Goal: Book appointment/travel/reservation

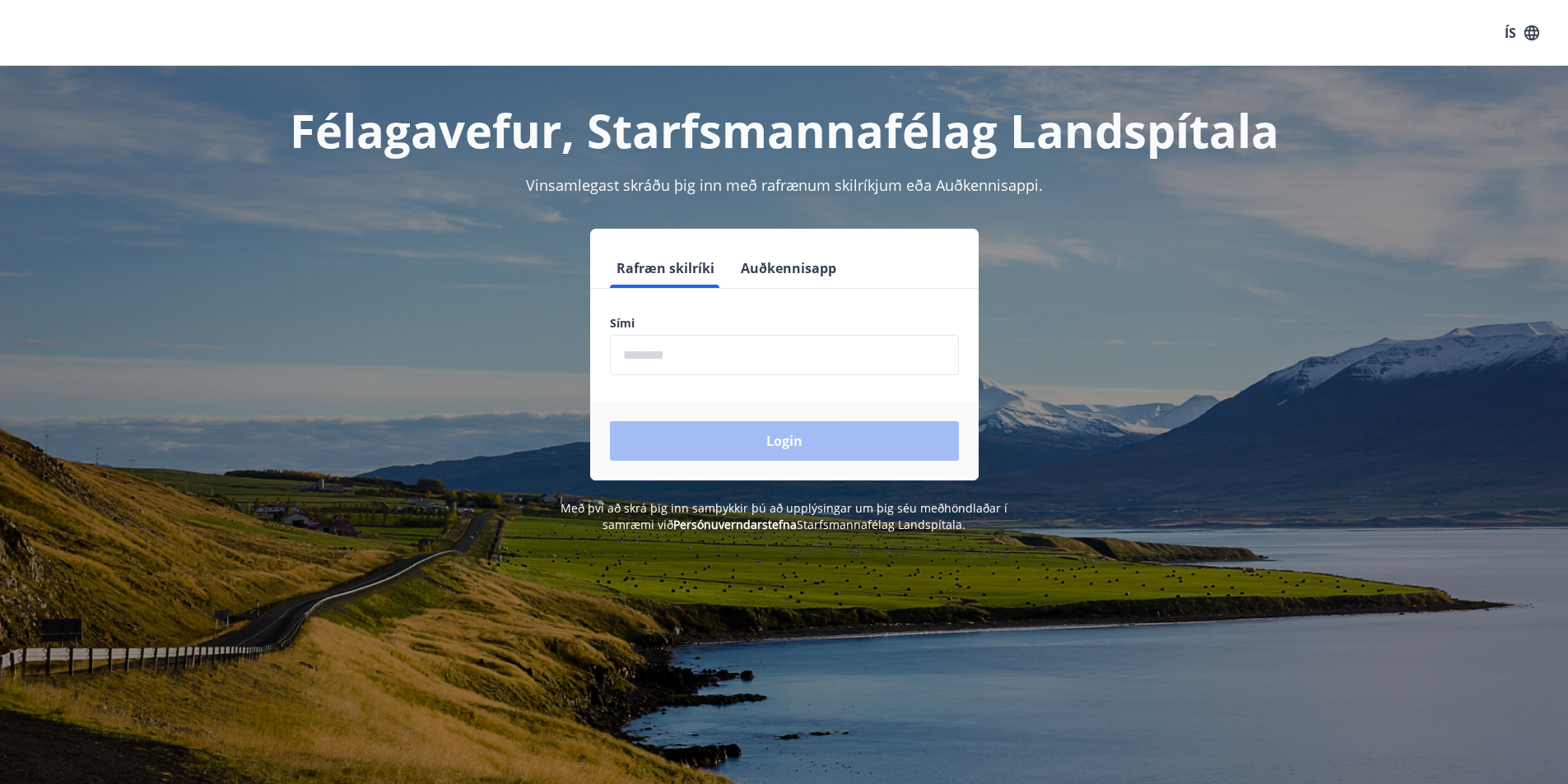
click at [670, 359] on input "phone" at bounding box center [784, 355] width 349 height 40
type input "********"
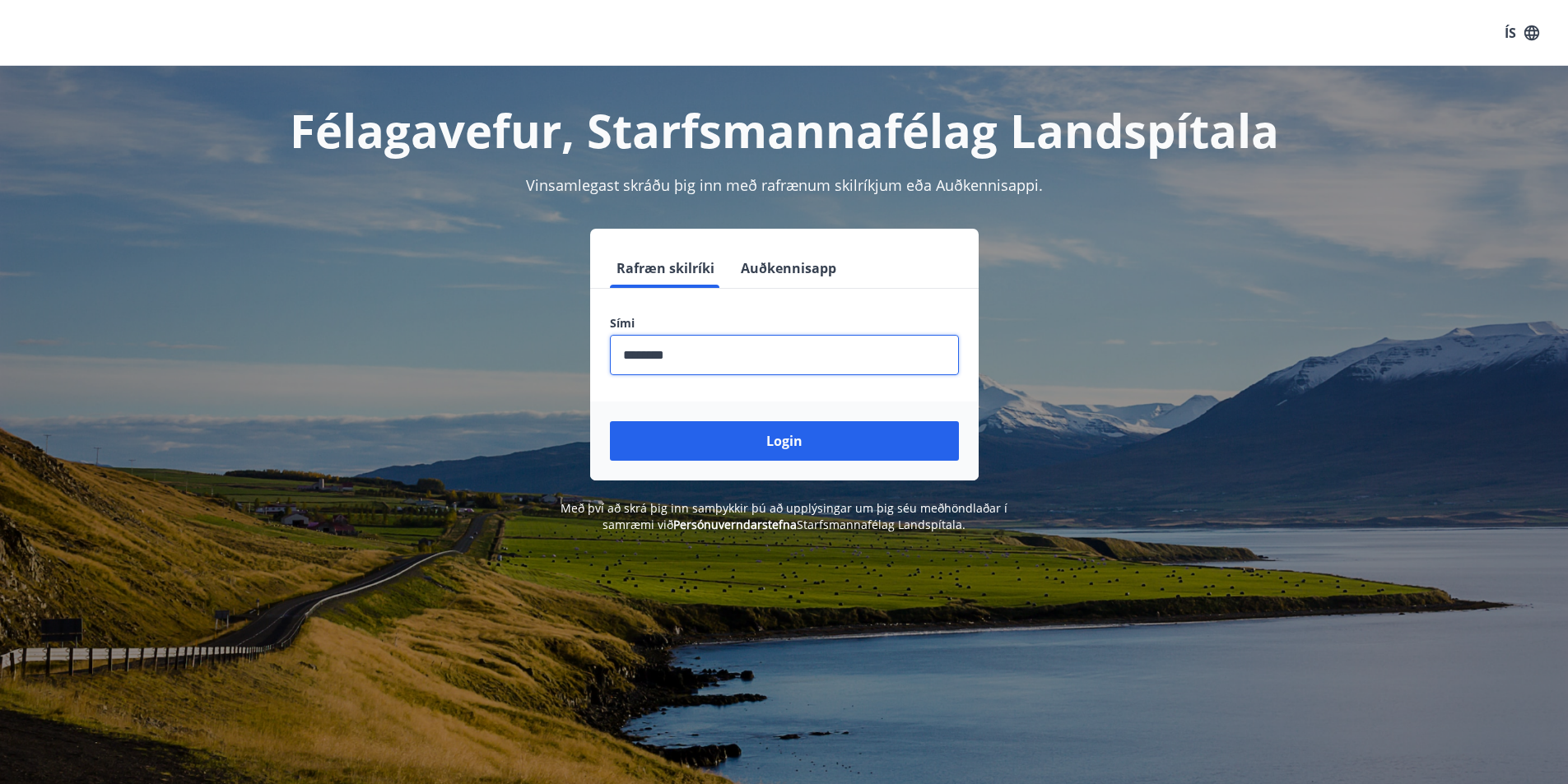
click at [777, 454] on button "Login" at bounding box center [784, 441] width 349 height 40
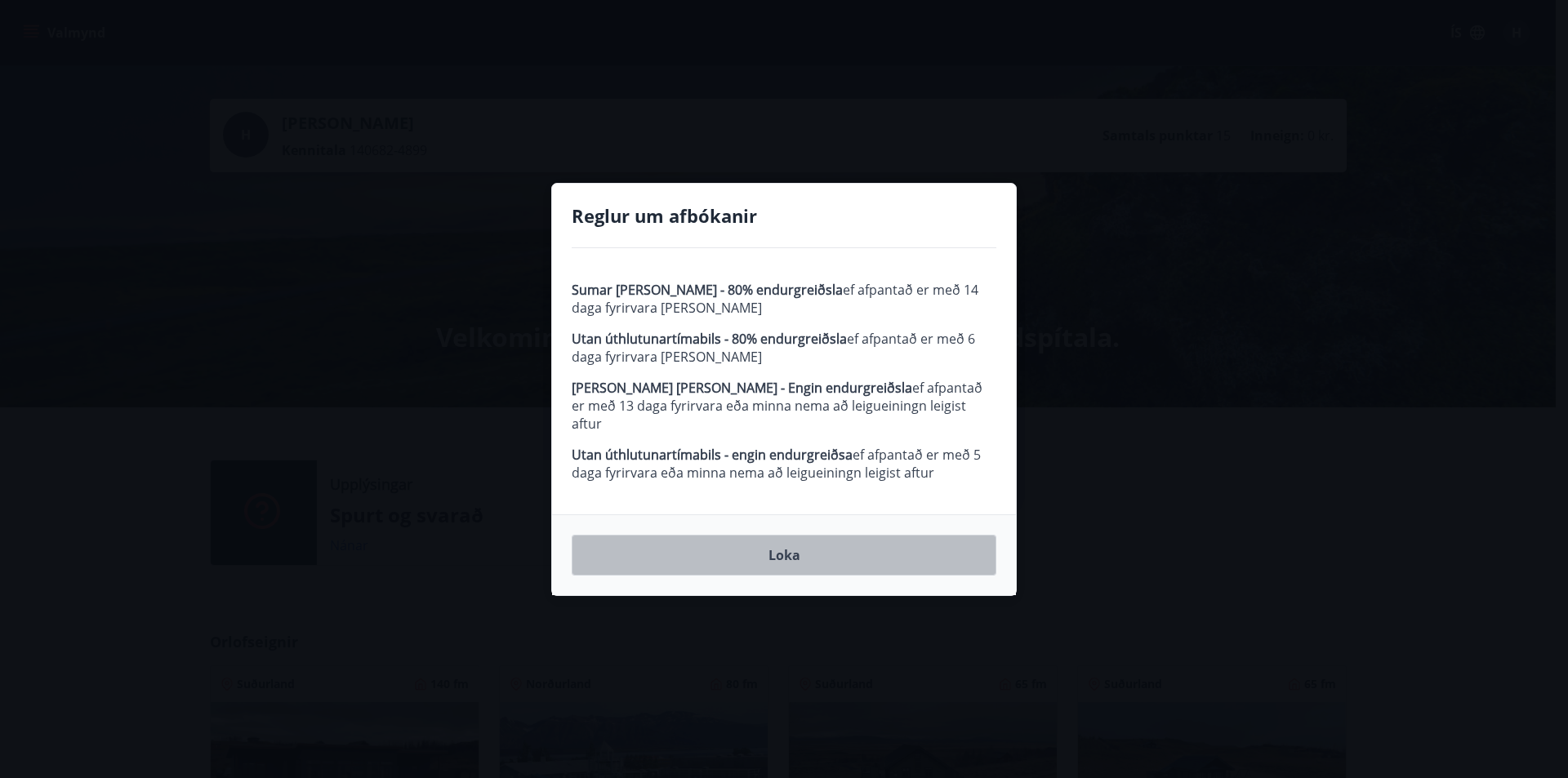
click at [786, 557] on button "Loka" at bounding box center [784, 555] width 425 height 41
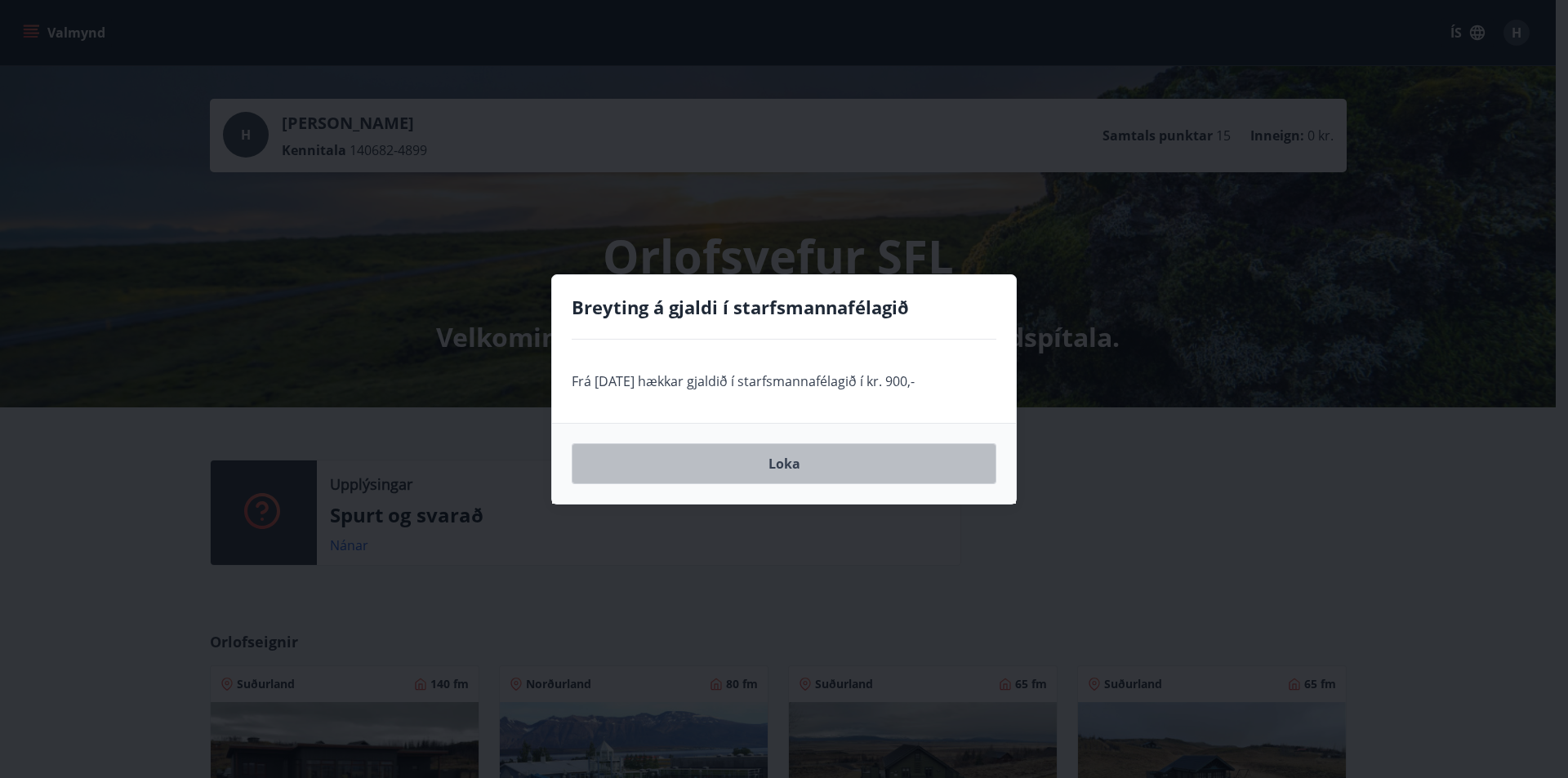
click at [729, 466] on button "Loka" at bounding box center [784, 464] width 425 height 41
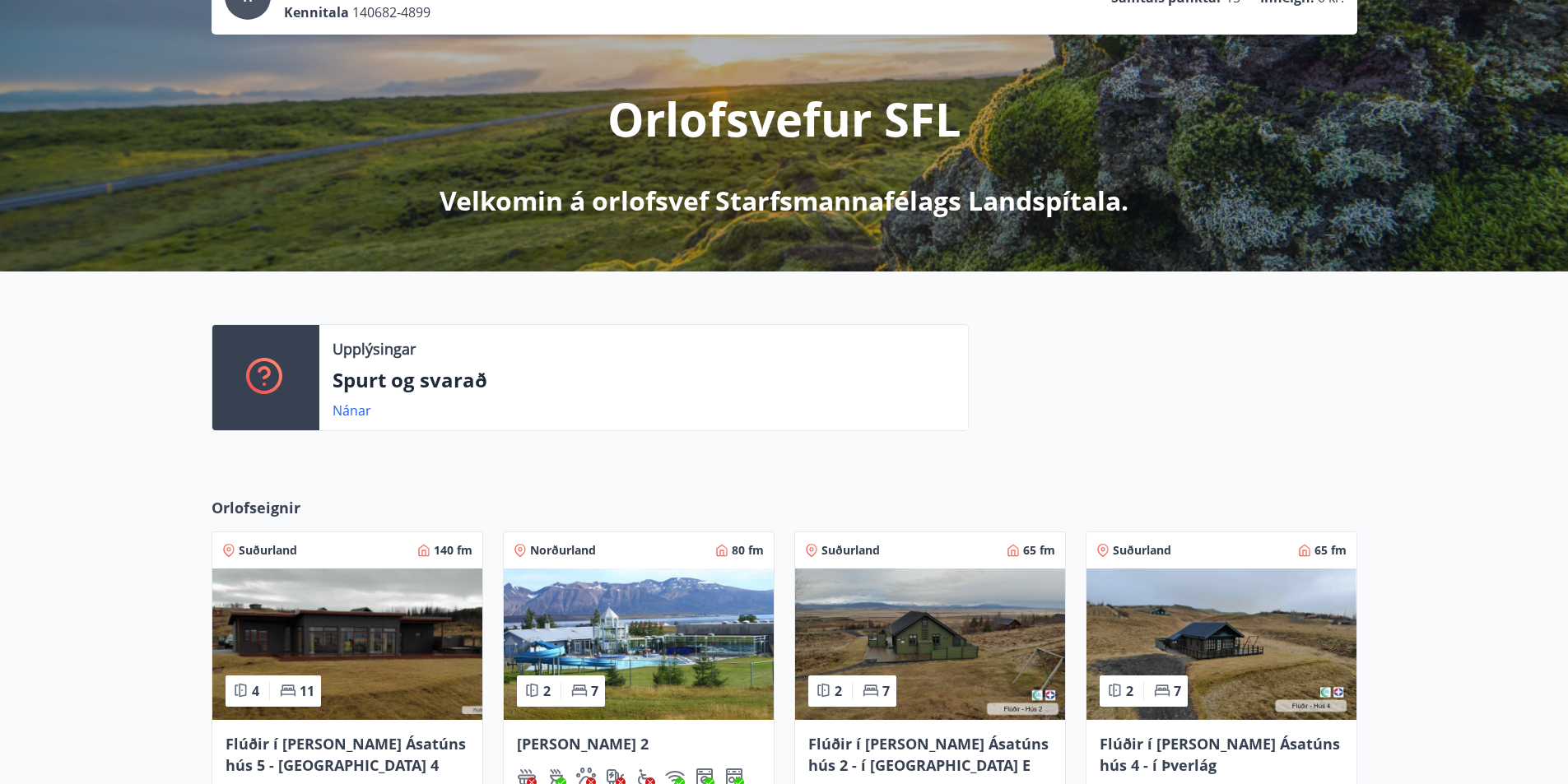
scroll to position [412, 0]
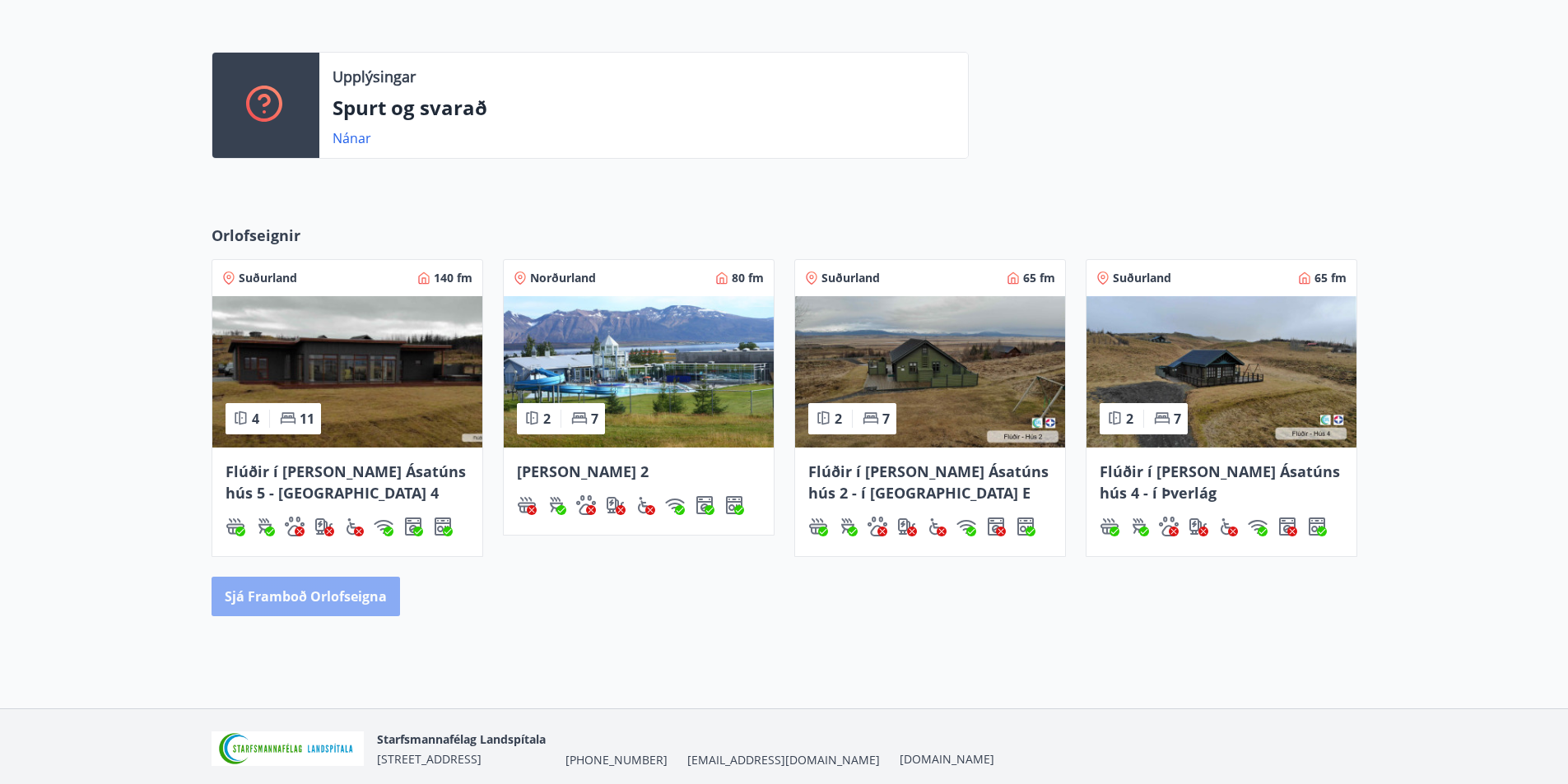
click at [331, 599] on button "Sjá framboð orlofseigna" at bounding box center [306, 596] width 189 height 40
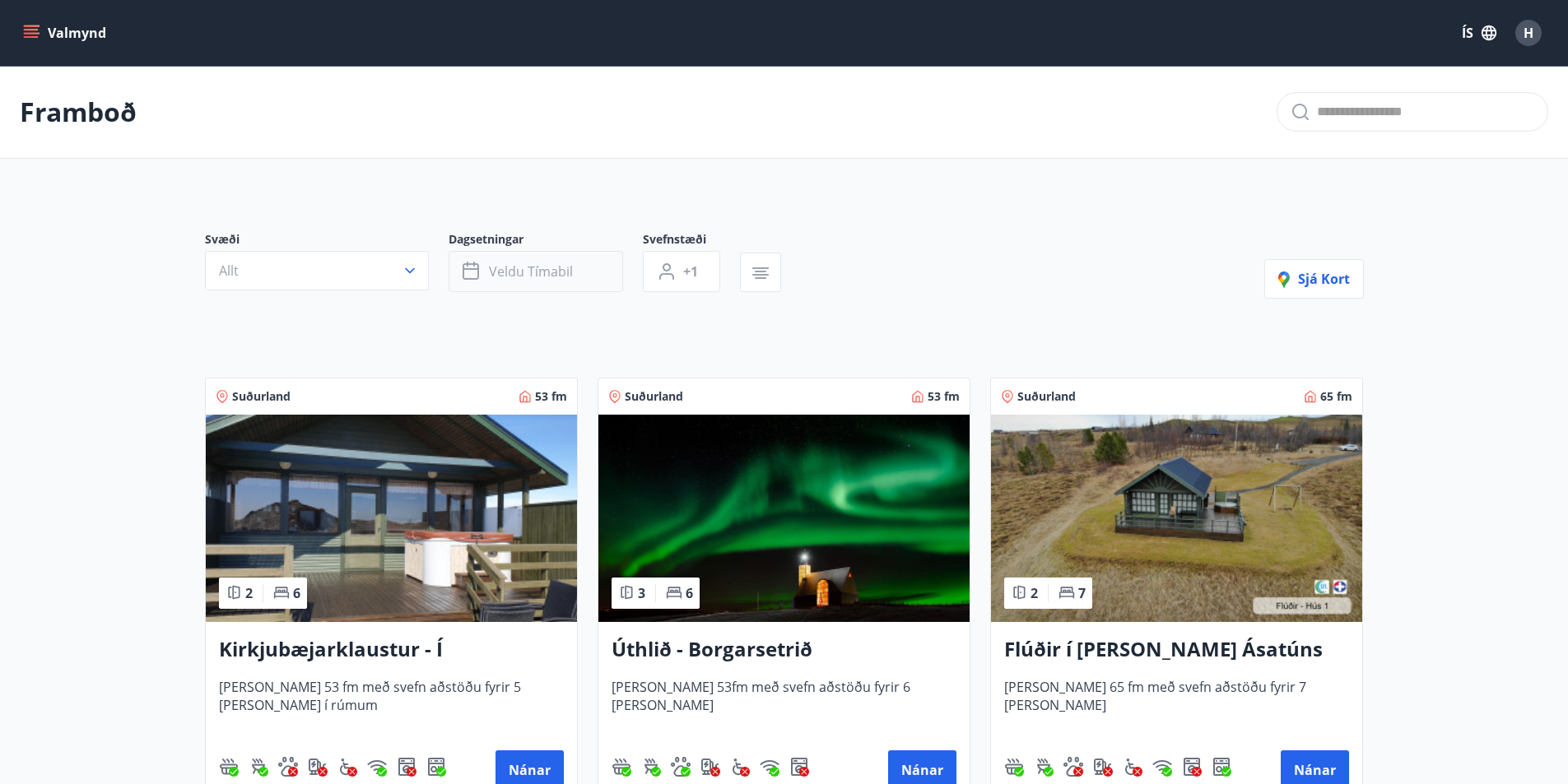
click at [590, 271] on button "Veldu tímabil" at bounding box center [536, 272] width 175 height 41
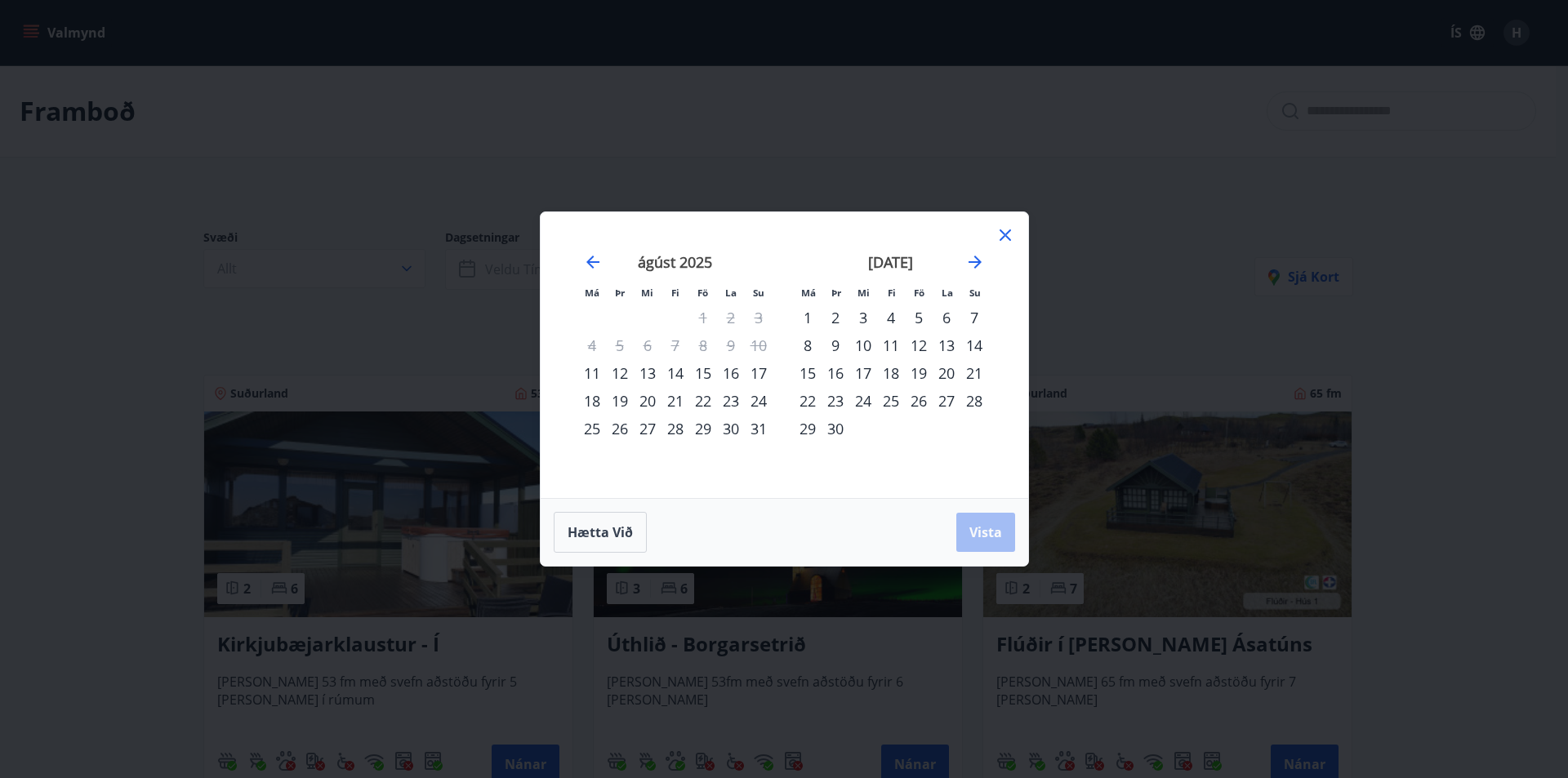
click at [918, 349] on div "12" at bounding box center [919, 346] width 28 height 28
click at [992, 531] on span "Vista" at bounding box center [986, 532] width 33 height 18
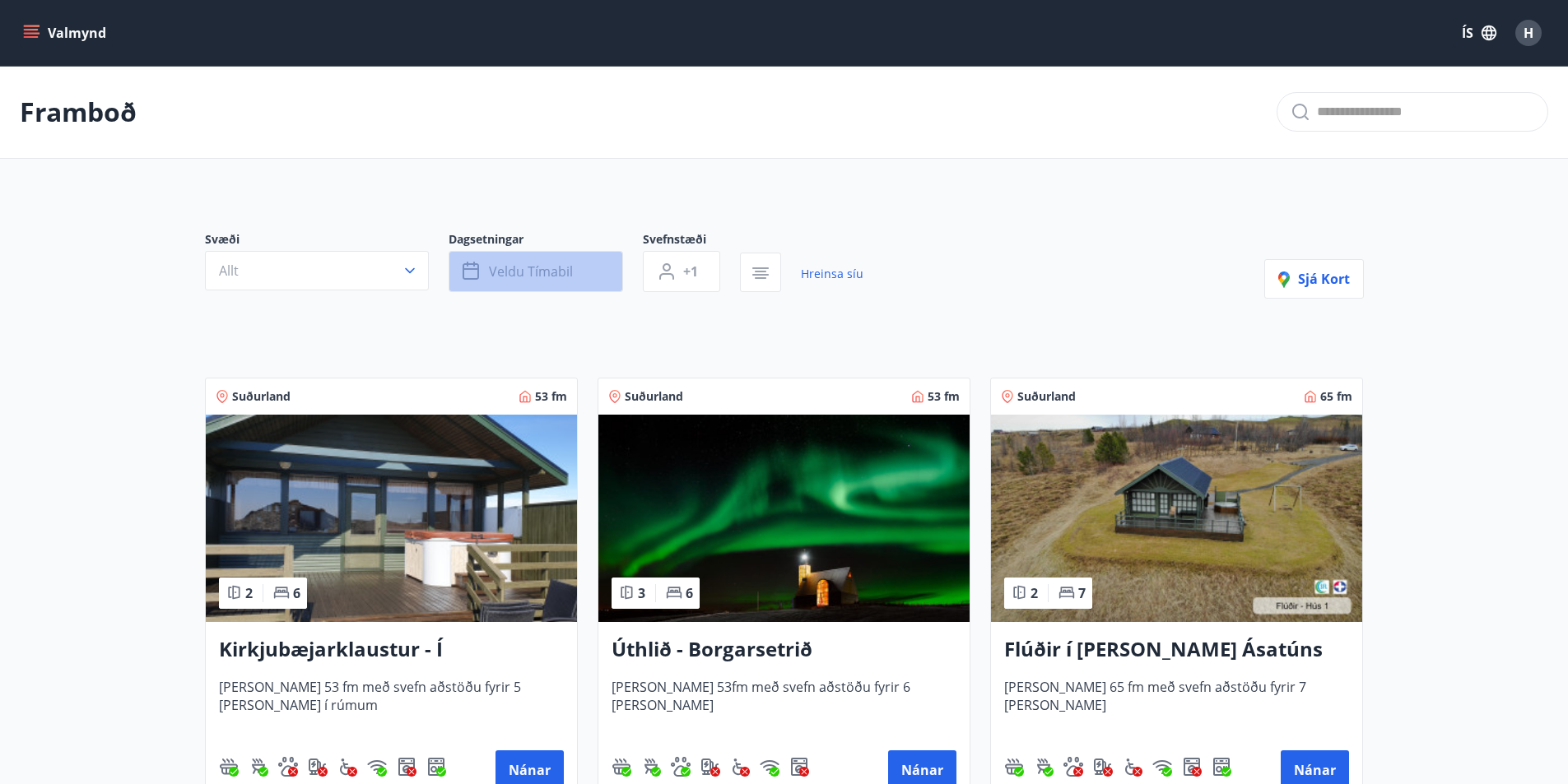
click at [538, 268] on span "Veldu tímabil" at bounding box center [531, 272] width 84 height 18
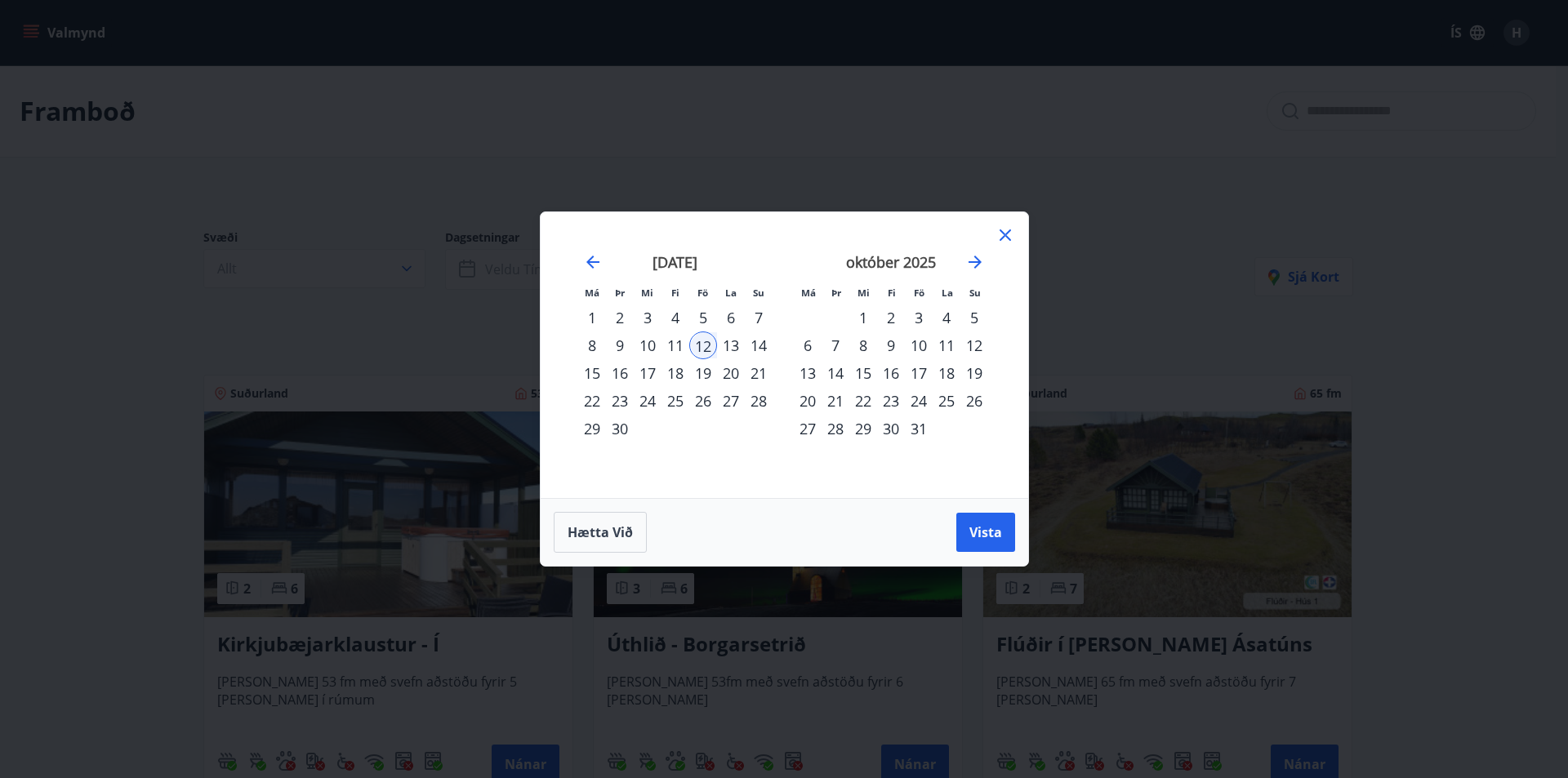
click at [758, 345] on div "14" at bounding box center [759, 346] width 28 height 28
click at [982, 534] on span "Vista" at bounding box center [986, 532] width 33 height 18
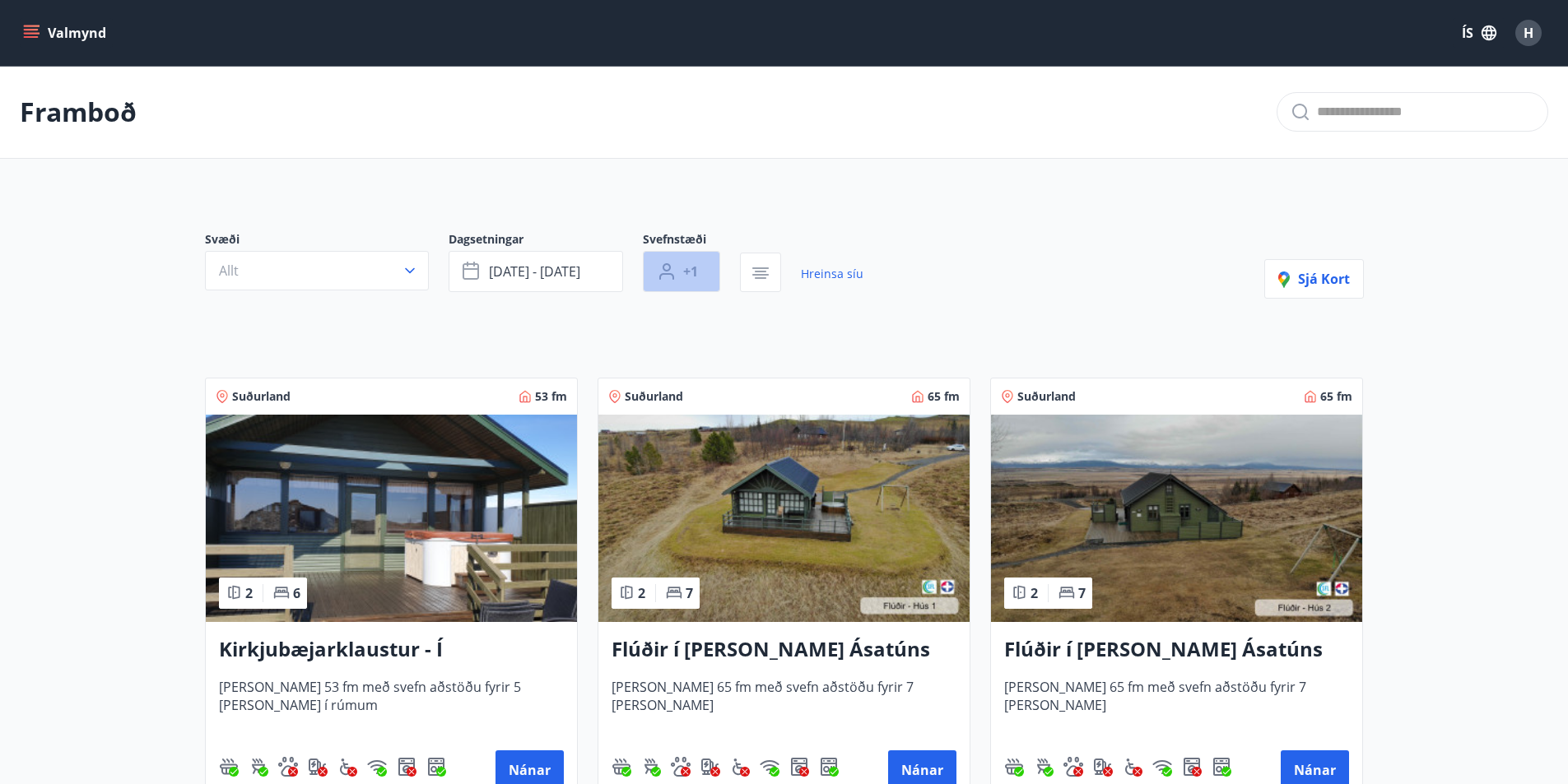
click at [692, 274] on span "+1" at bounding box center [690, 272] width 15 height 18
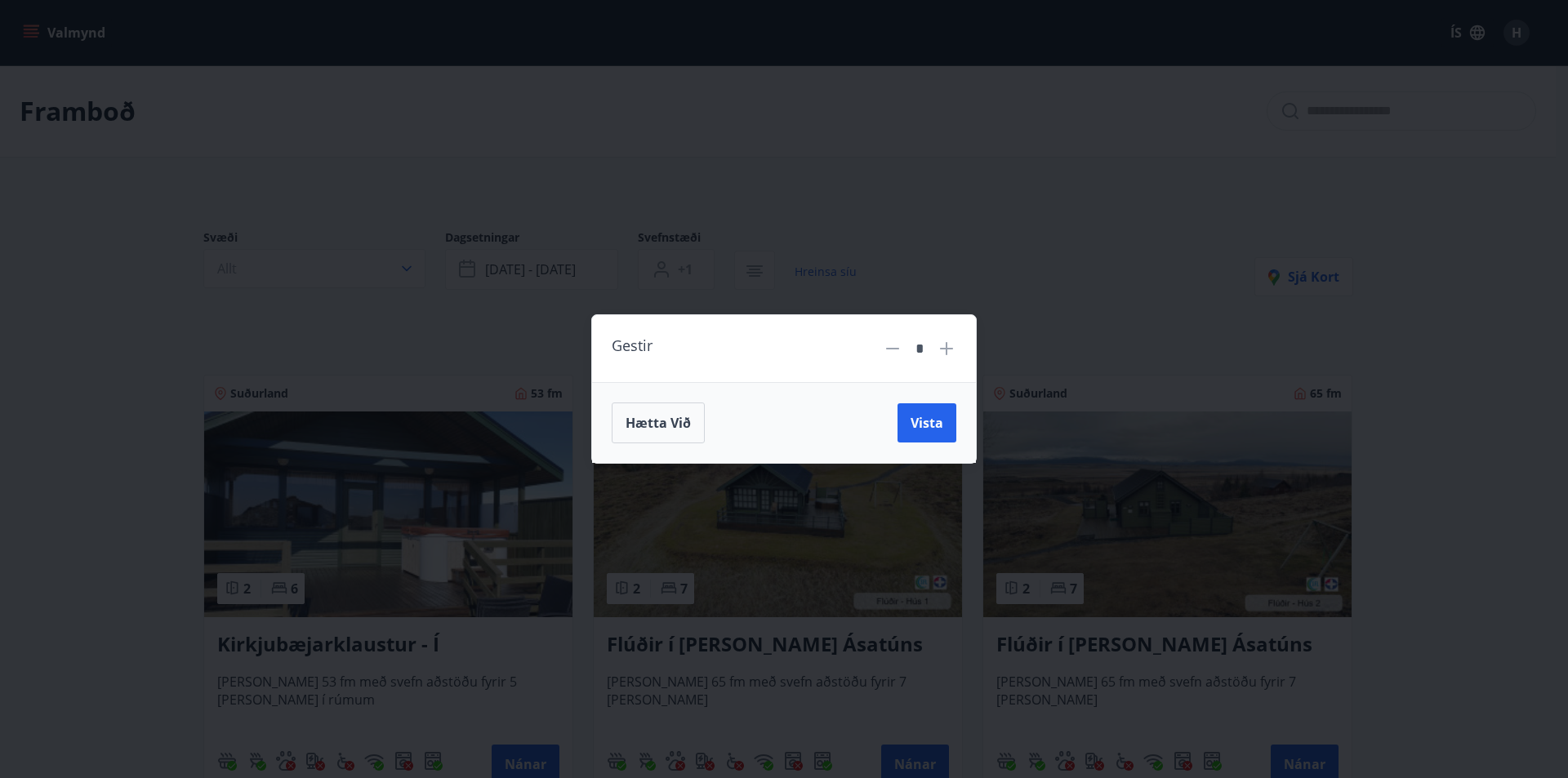
click at [946, 347] on icon at bounding box center [947, 349] width 13 height 13
type input "*"
click at [915, 414] on button "Vista" at bounding box center [927, 423] width 59 height 39
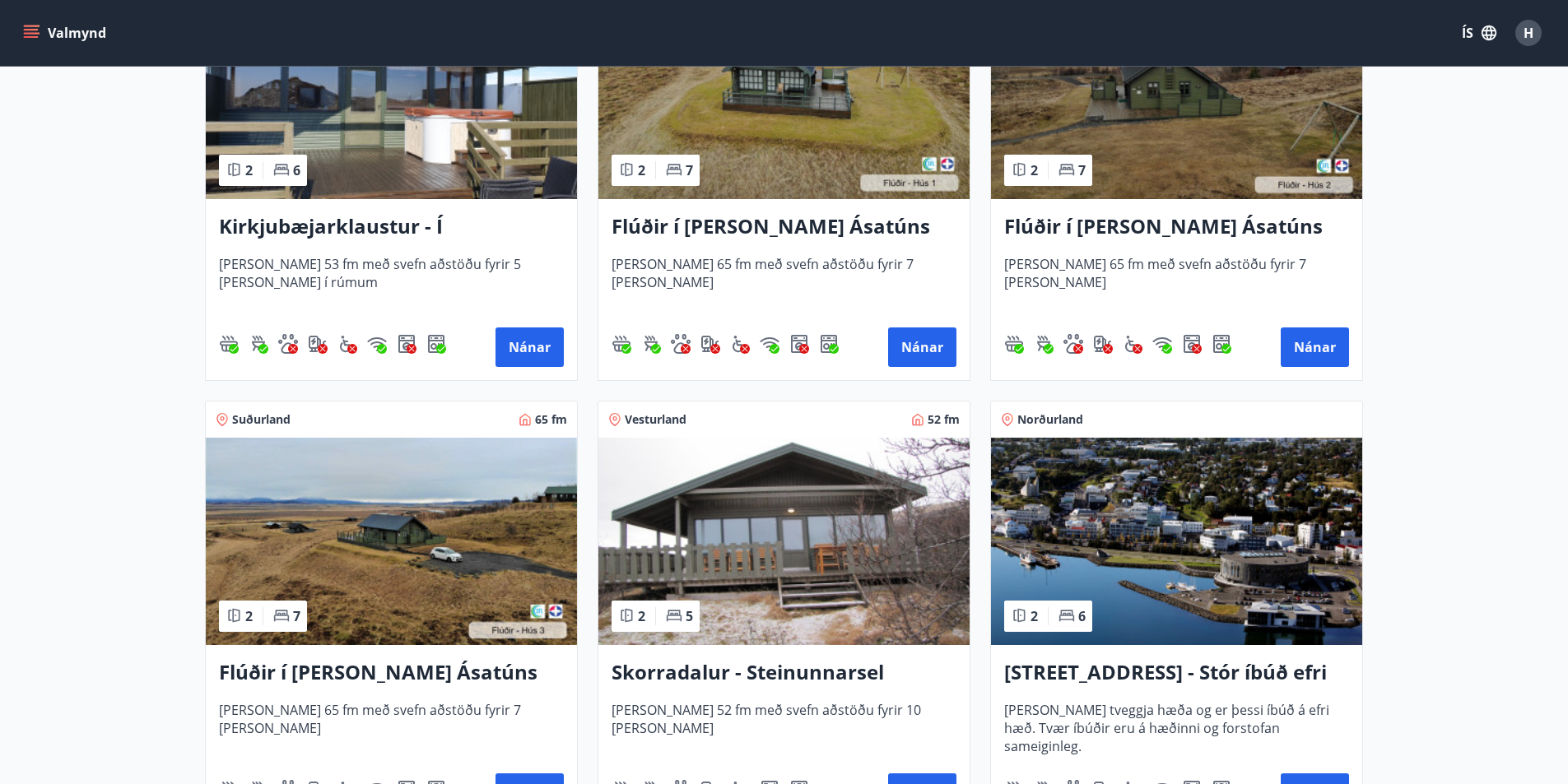
scroll to position [506, 0]
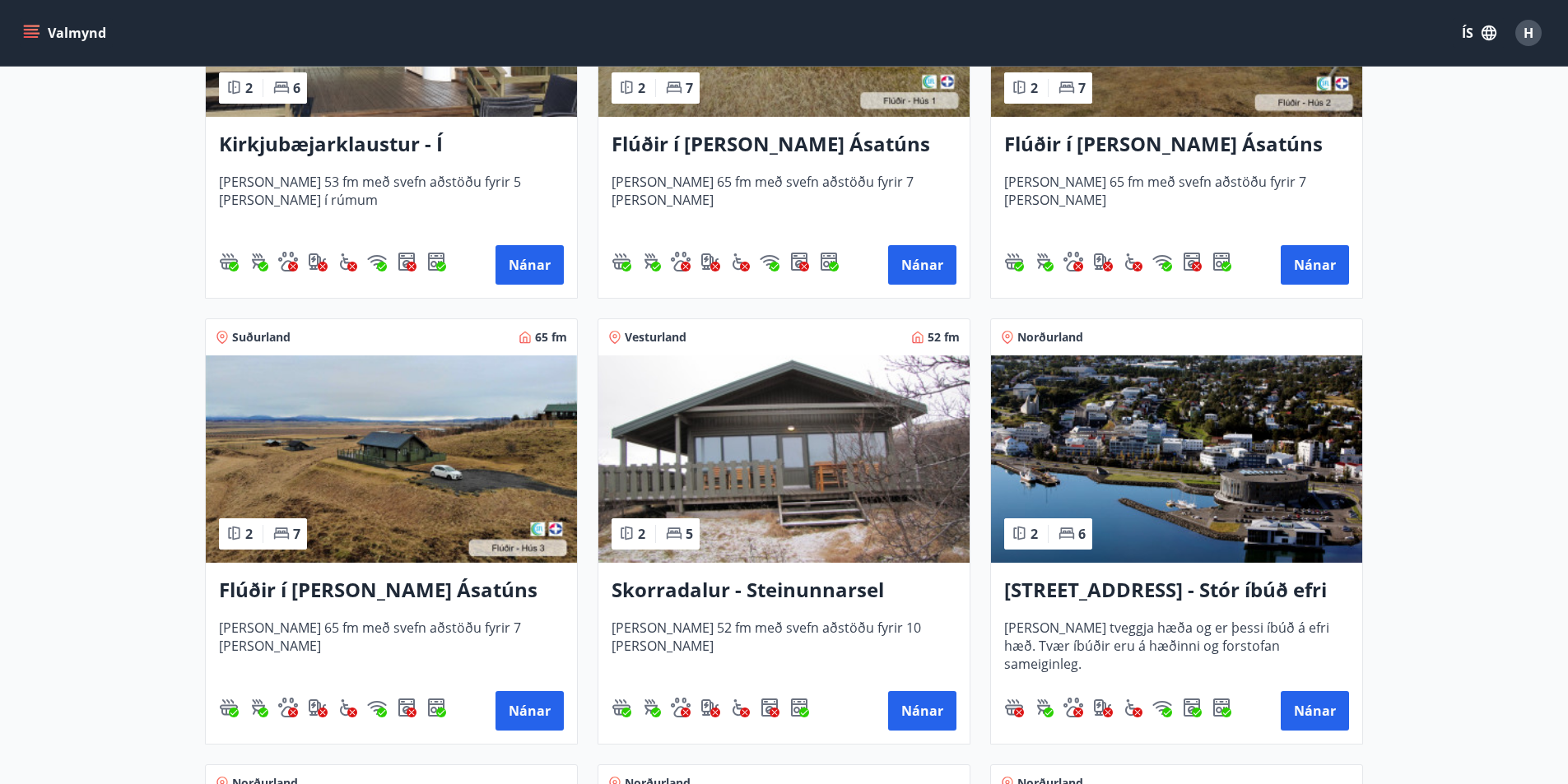
click at [717, 585] on h3 "Skorradalur - Steinunnarsel" at bounding box center [783, 590] width 345 height 30
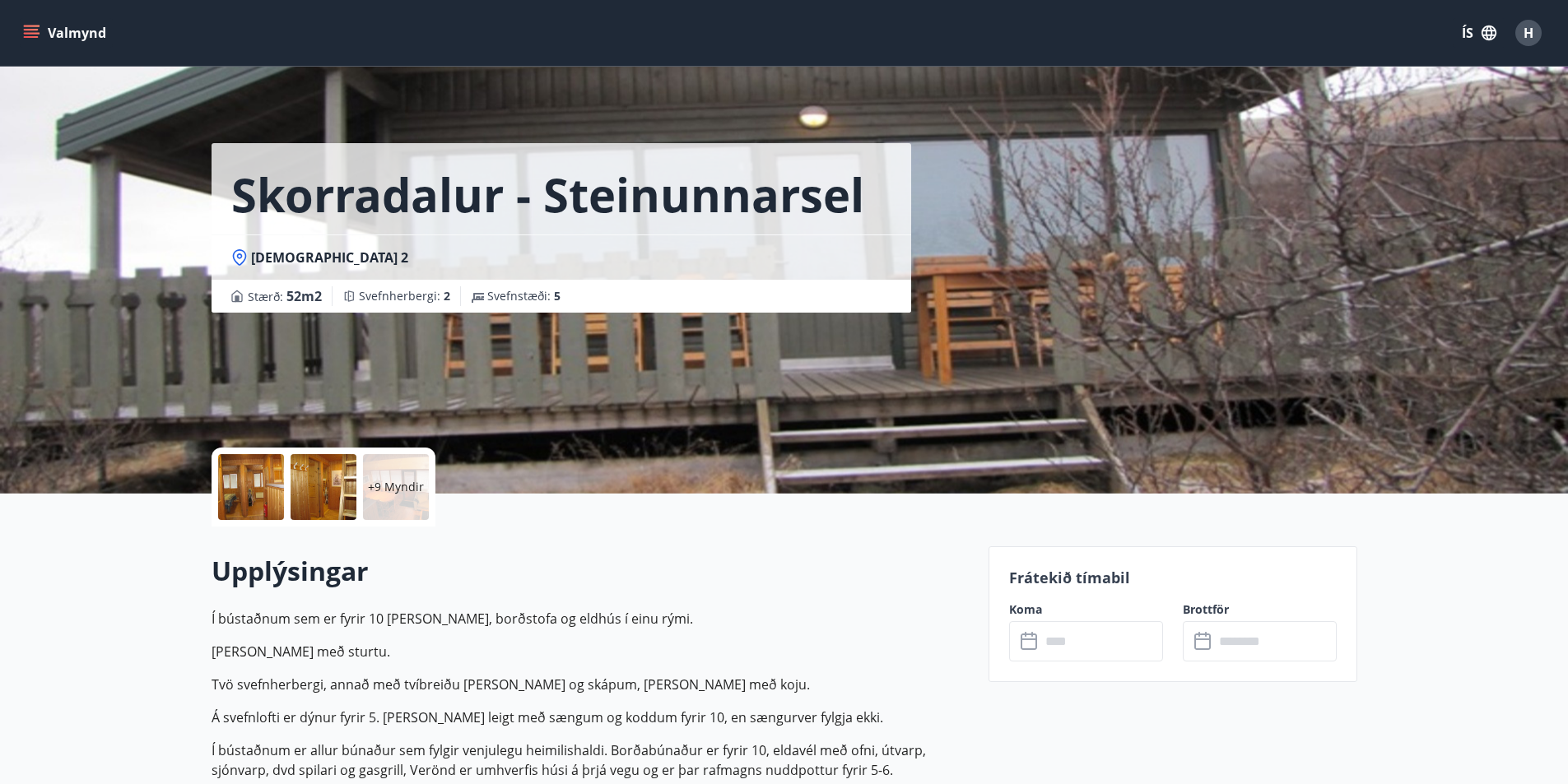
click at [357, 501] on div "+9 Myndir" at bounding box center [324, 488] width 224 height 79
click at [334, 502] on div at bounding box center [324, 488] width 66 height 66
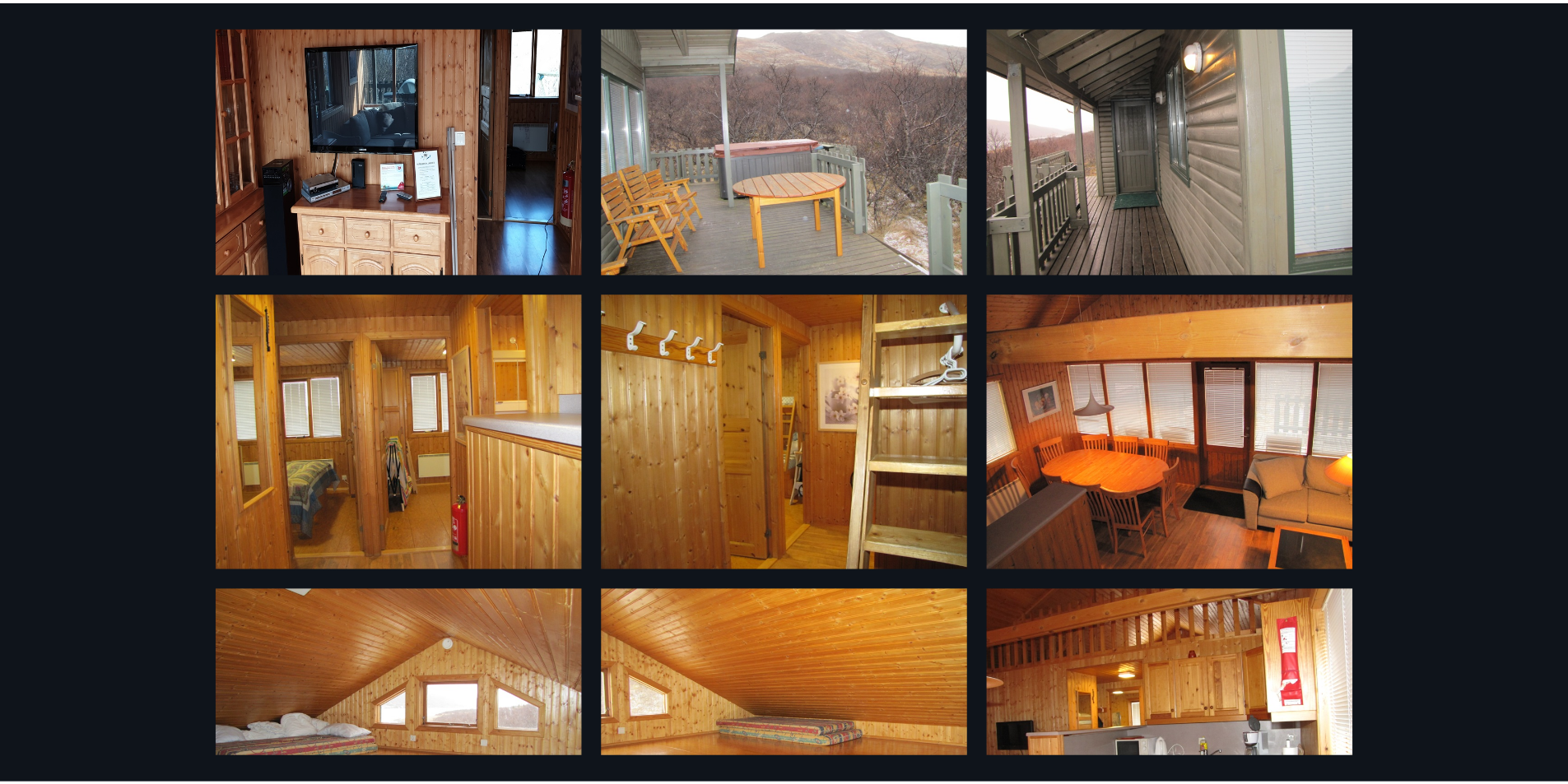
scroll to position [60, 0]
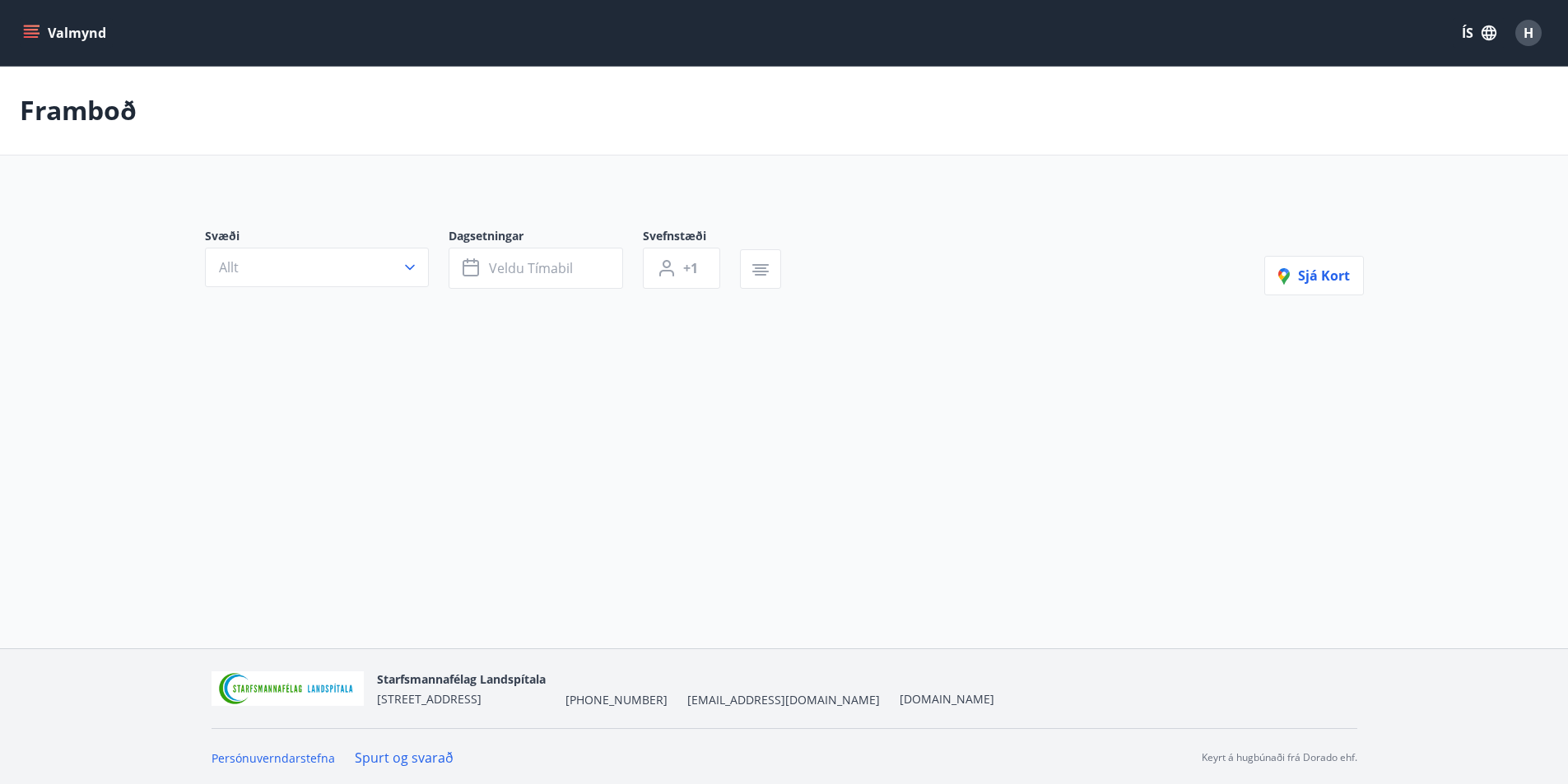
type input "*"
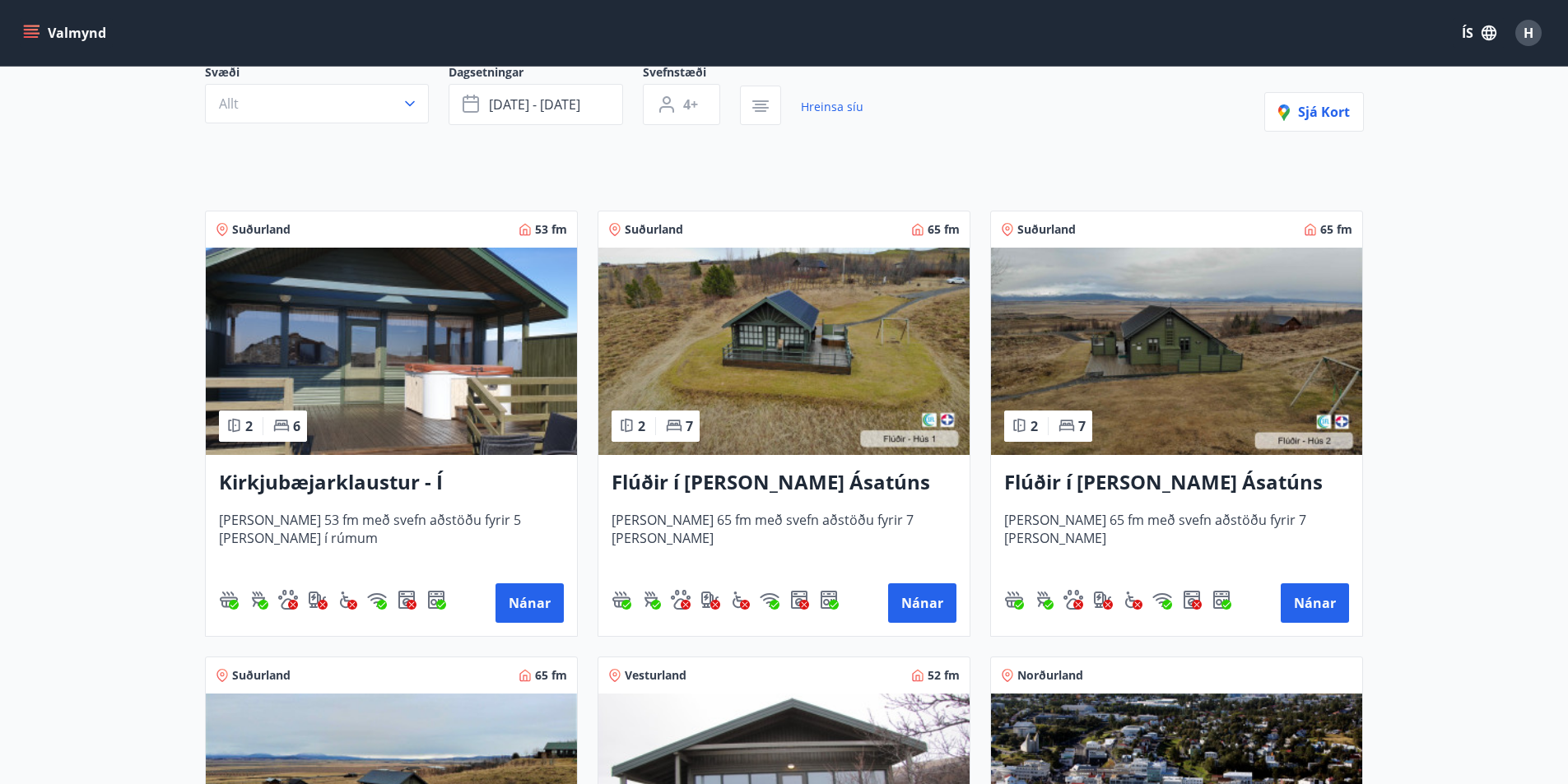
scroll to position [165, 0]
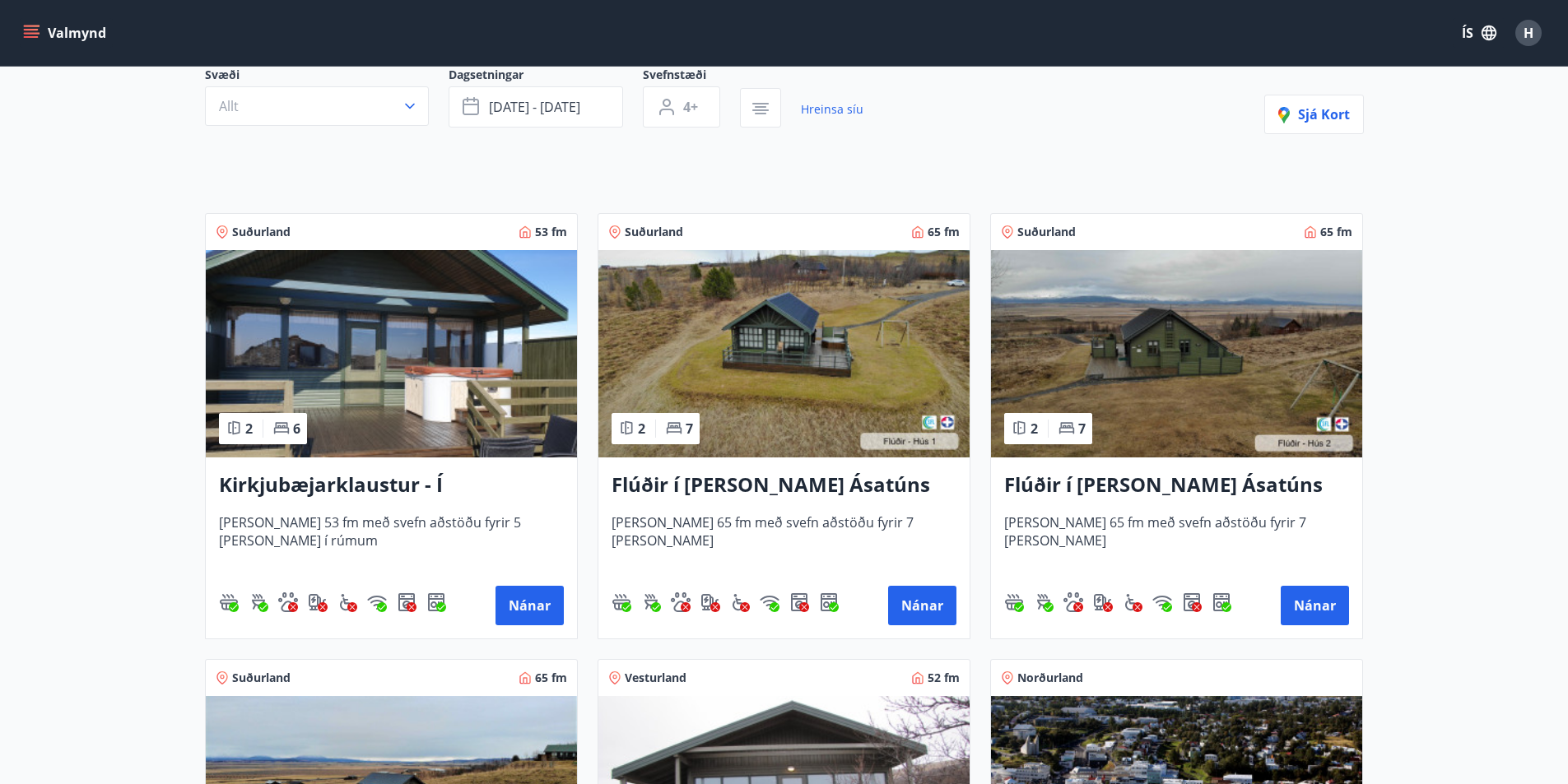
click at [816, 357] on img at bounding box center [783, 354] width 371 height 208
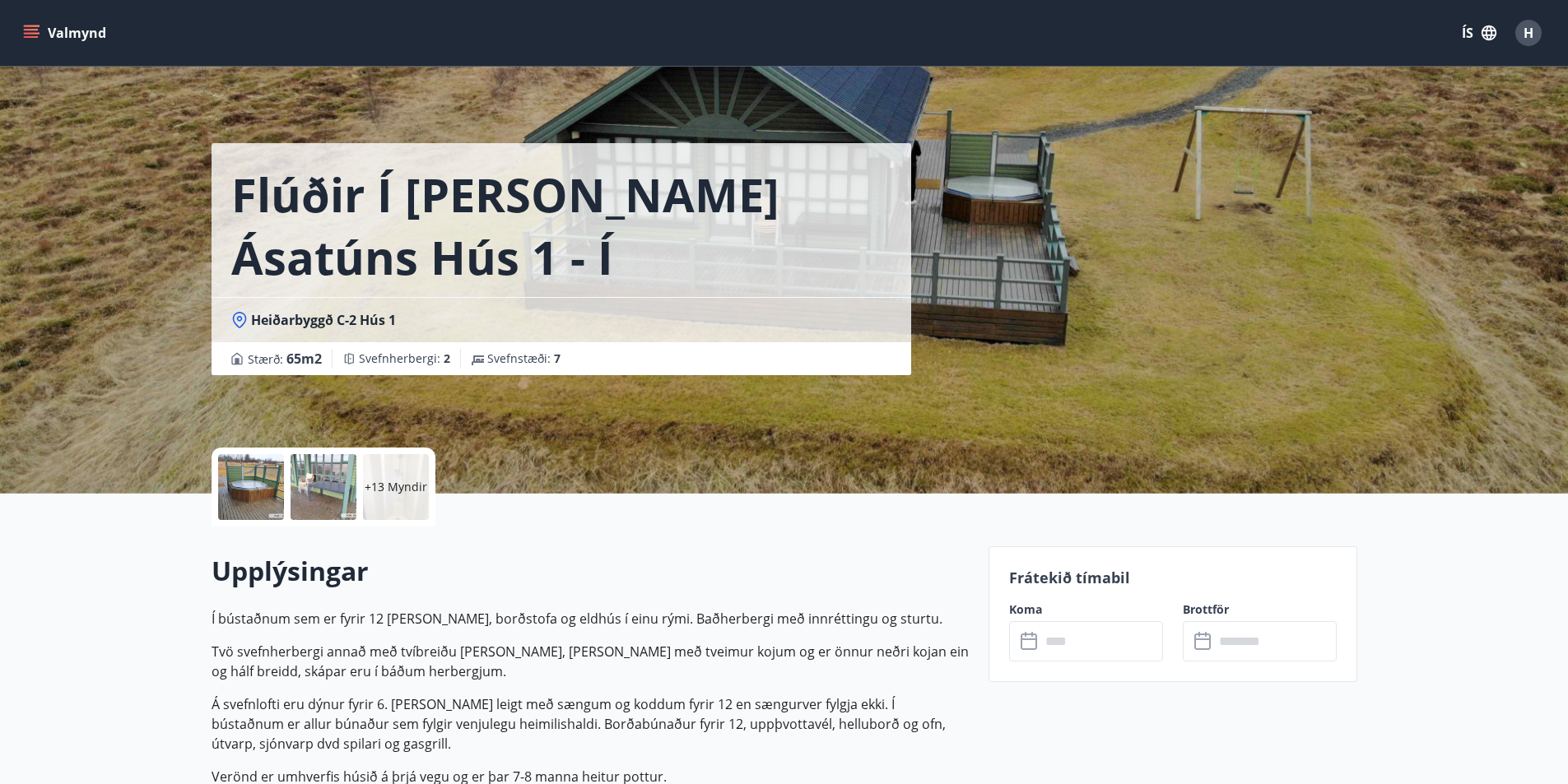
click at [246, 489] on div at bounding box center [251, 488] width 66 height 66
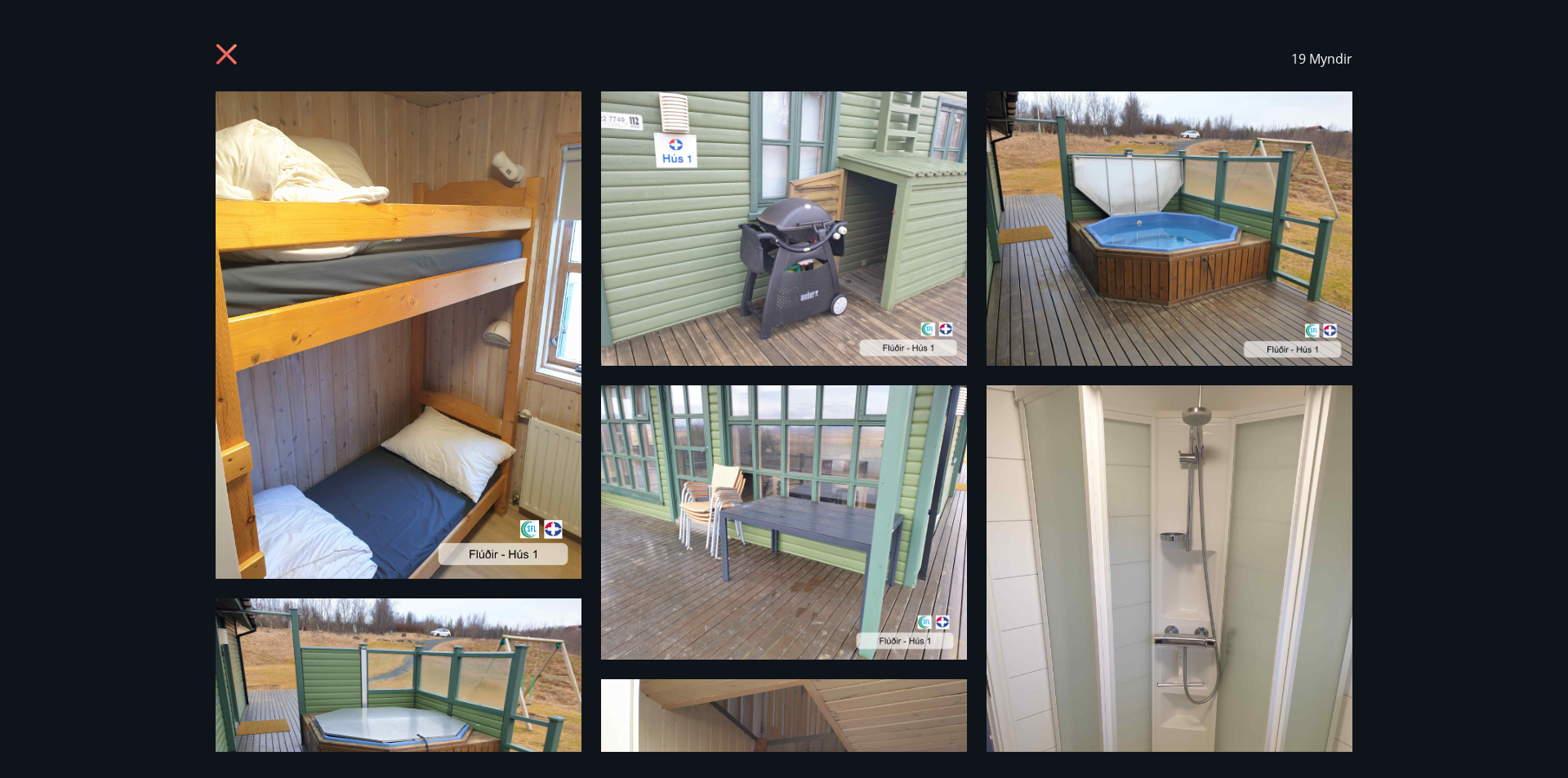
click at [231, 49] on icon at bounding box center [226, 54] width 20 height 20
